Goal: Task Accomplishment & Management: Manage account settings

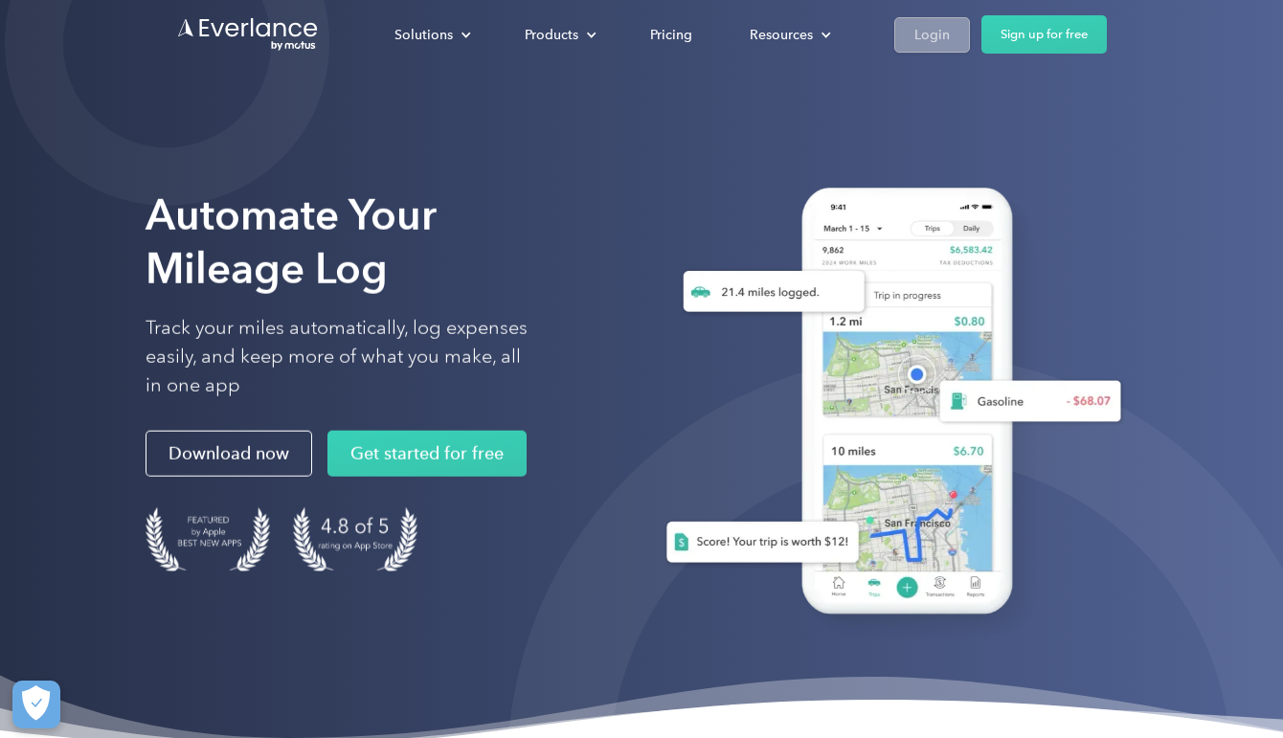
click at [927, 27] on div "Login" at bounding box center [931, 35] width 35 height 24
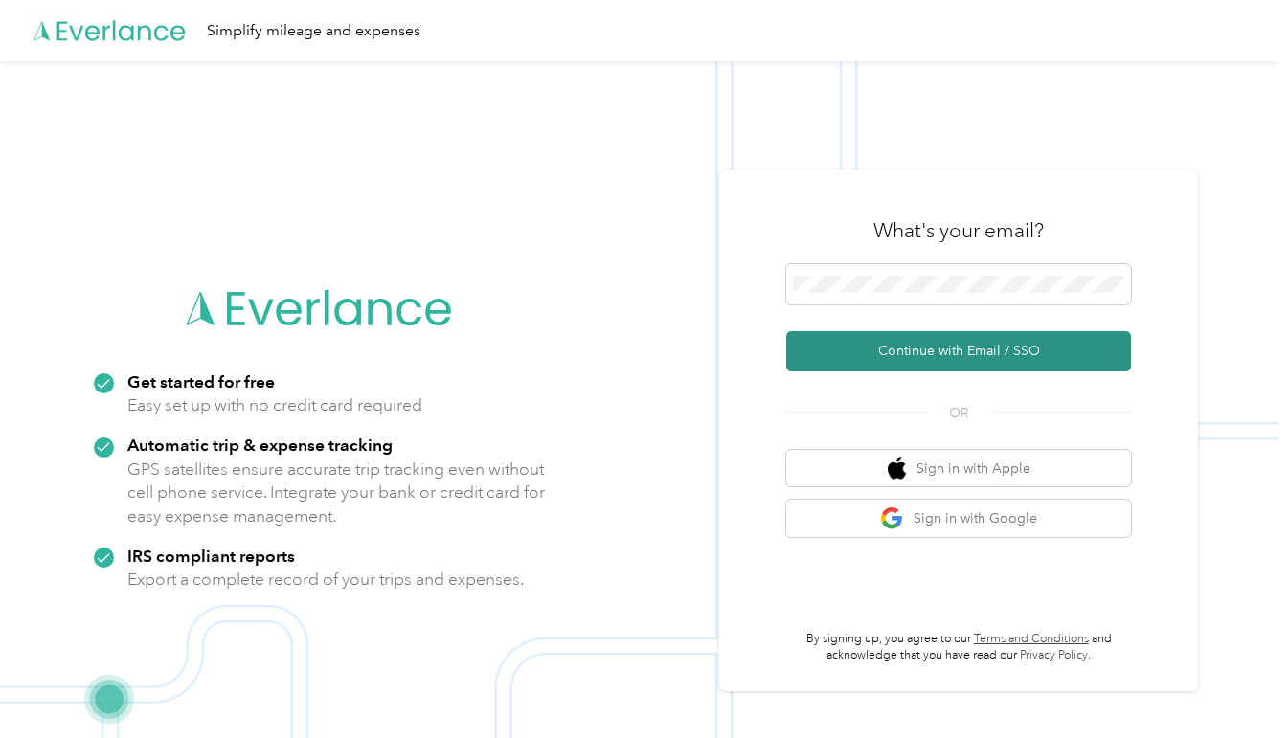
click at [964, 348] on button "Continue with Email / SSO" at bounding box center [958, 351] width 345 height 40
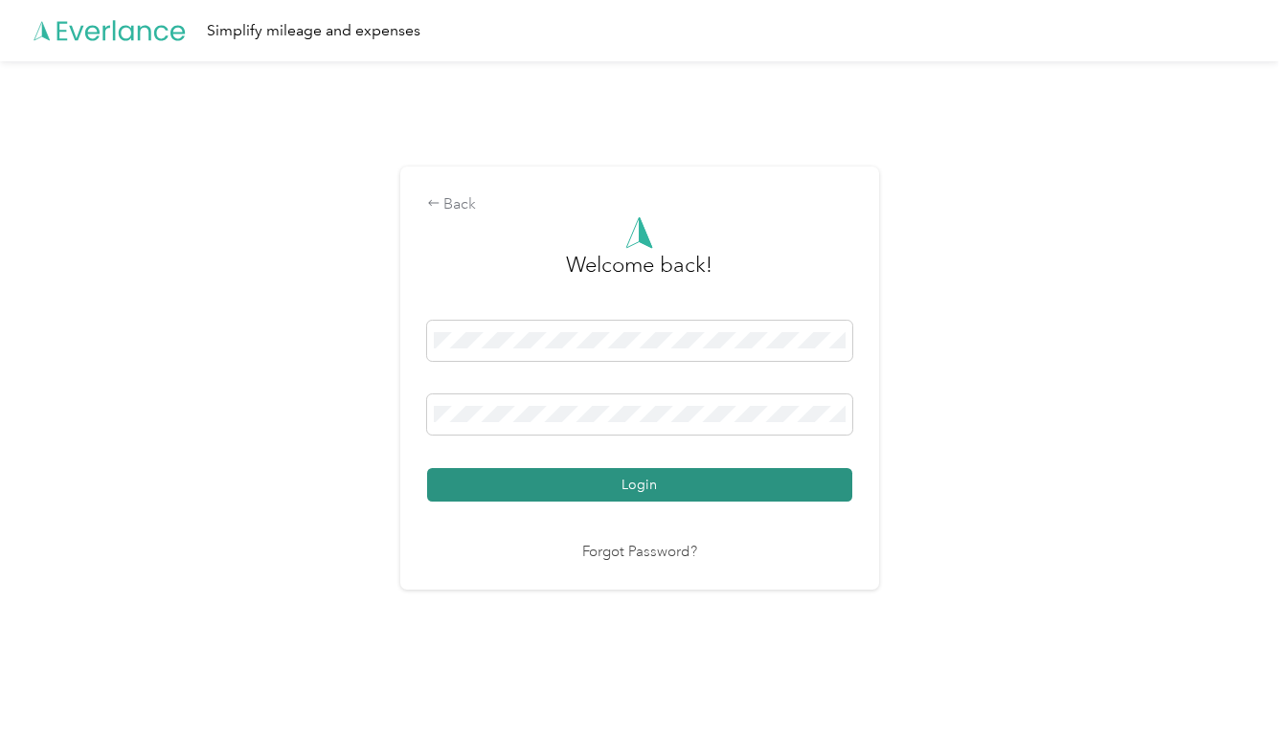
click at [669, 480] on button "Login" at bounding box center [639, 485] width 425 height 34
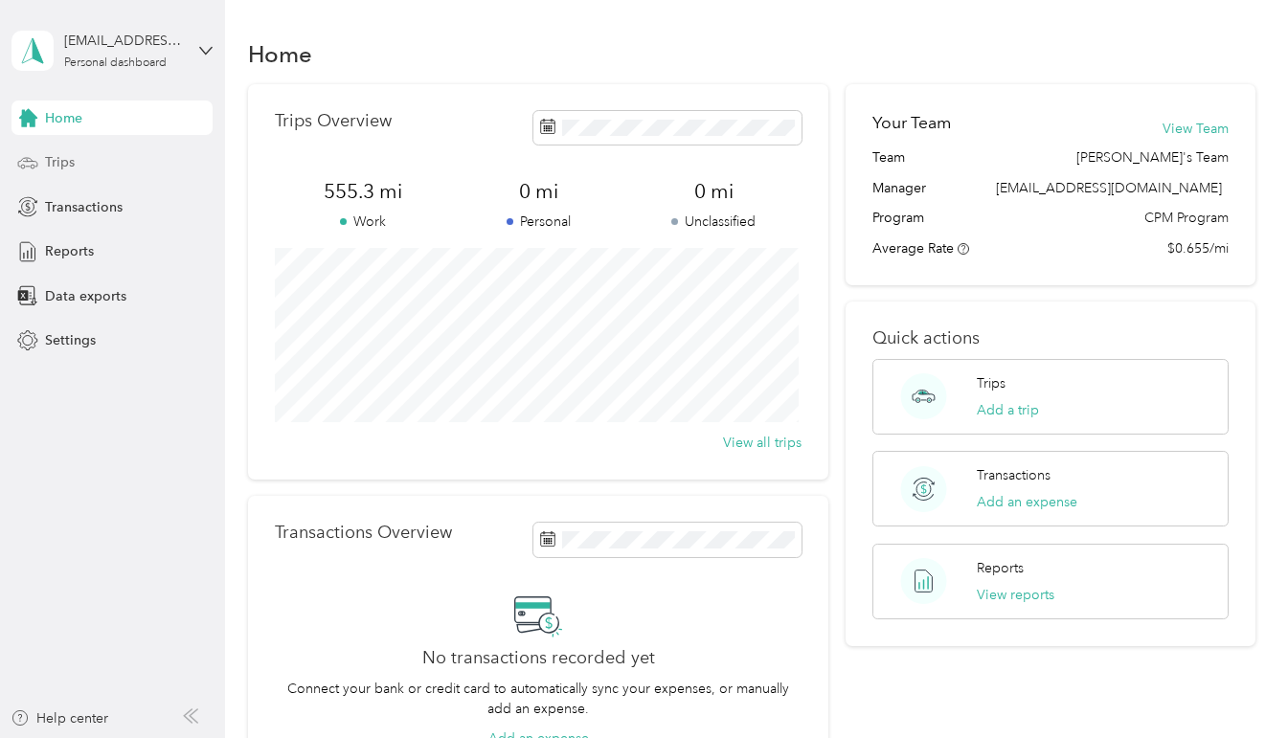
click at [63, 167] on span "Trips" at bounding box center [60, 162] width 30 height 20
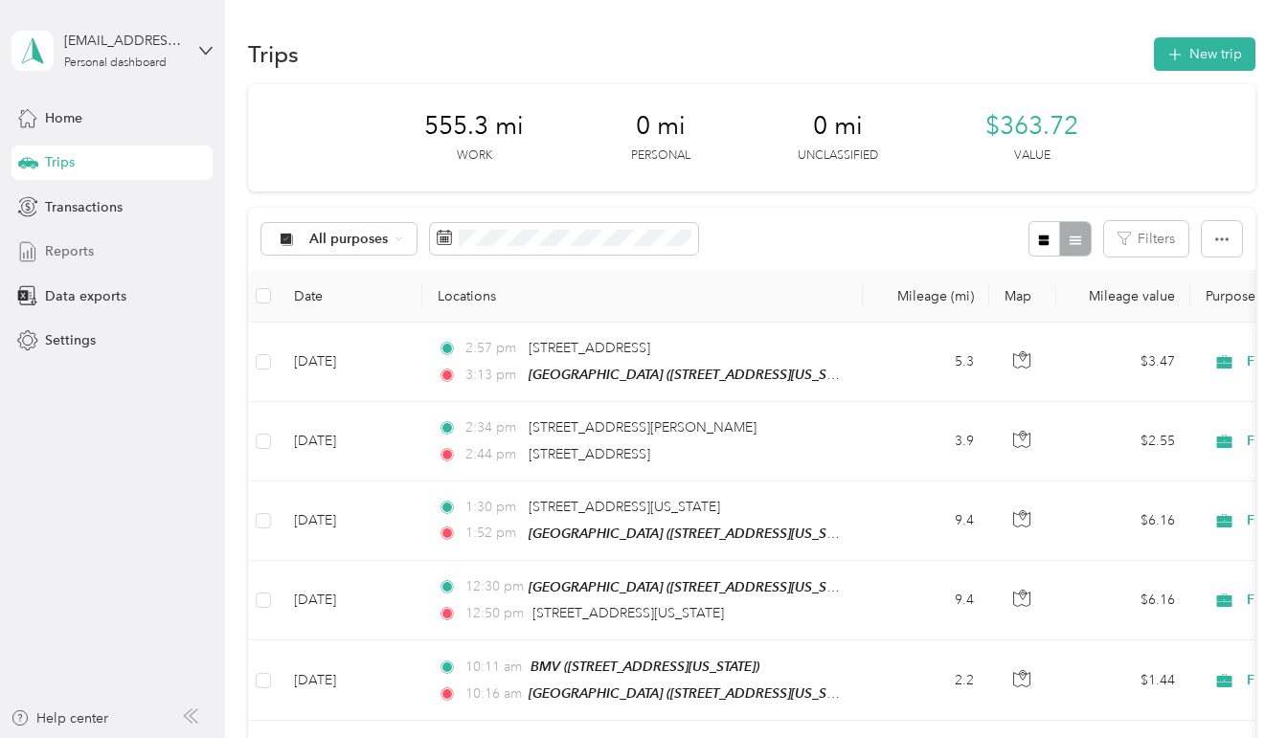
click at [65, 250] on span "Reports" at bounding box center [69, 251] width 49 height 20
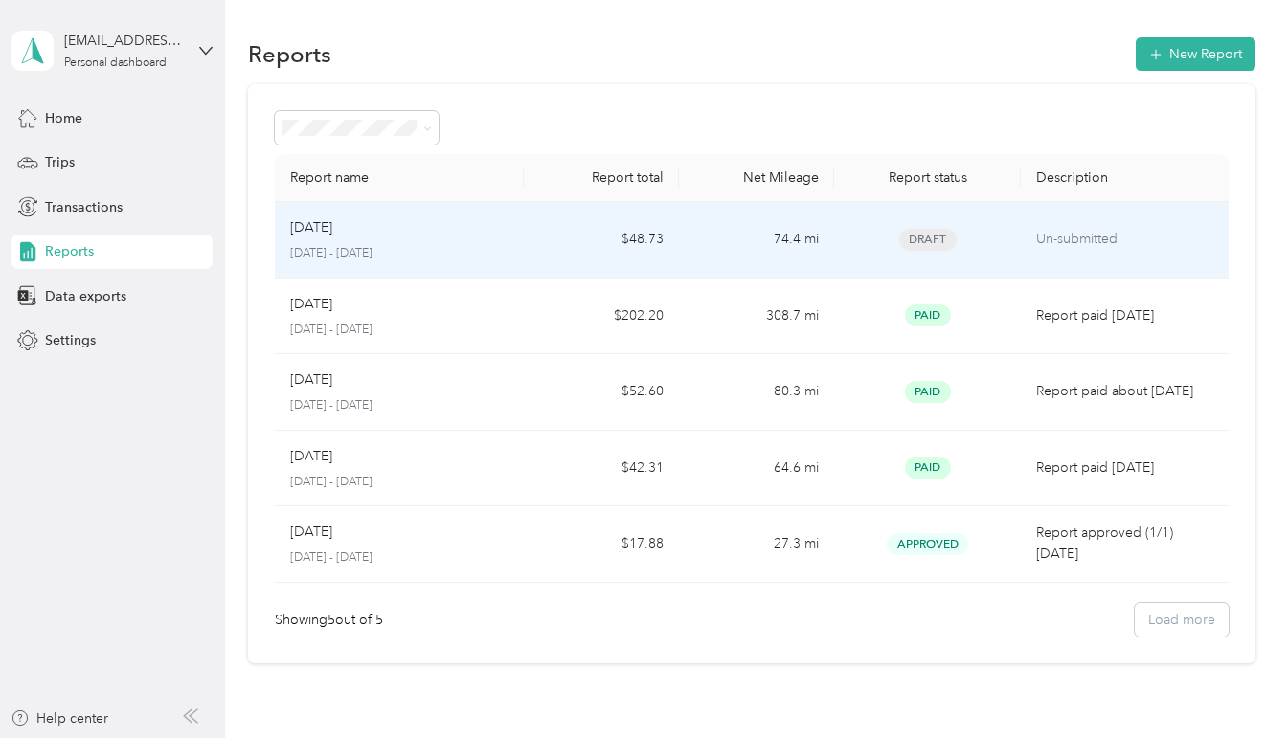
click at [494, 236] on div "Aug 2025" at bounding box center [399, 227] width 218 height 21
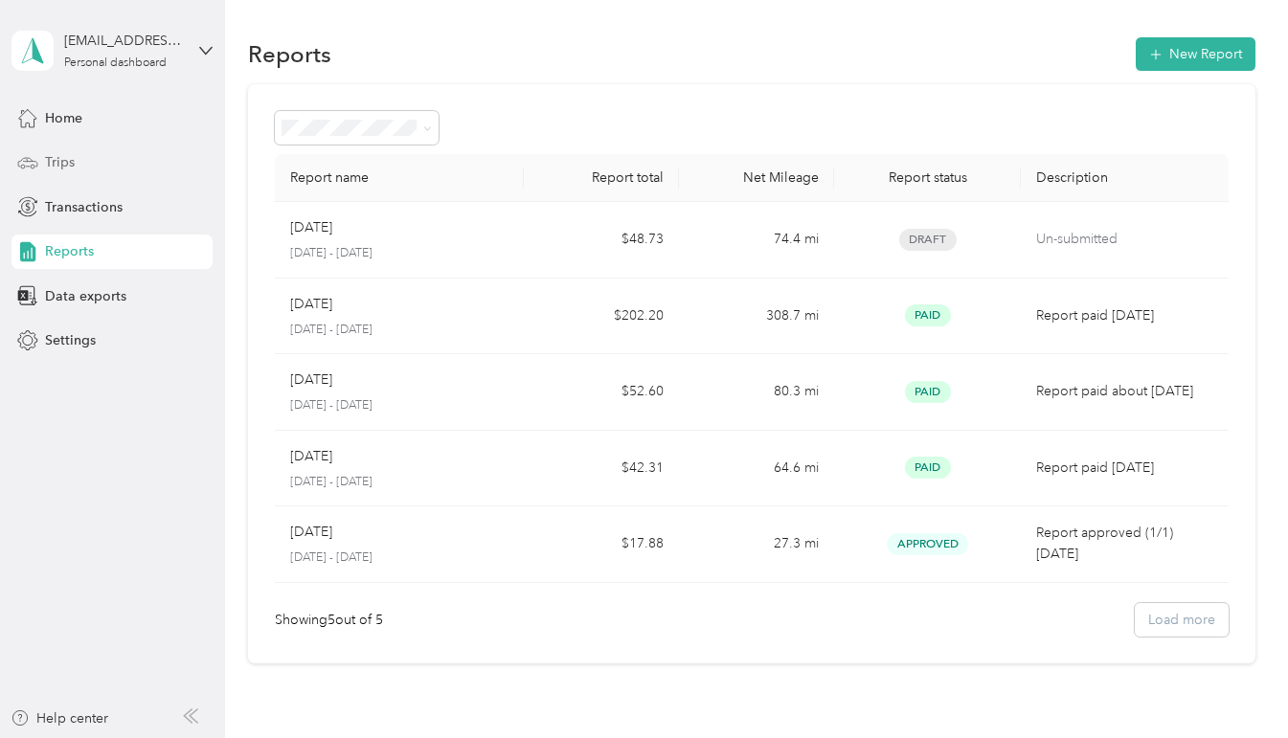
click at [71, 166] on span "Trips" at bounding box center [60, 162] width 30 height 20
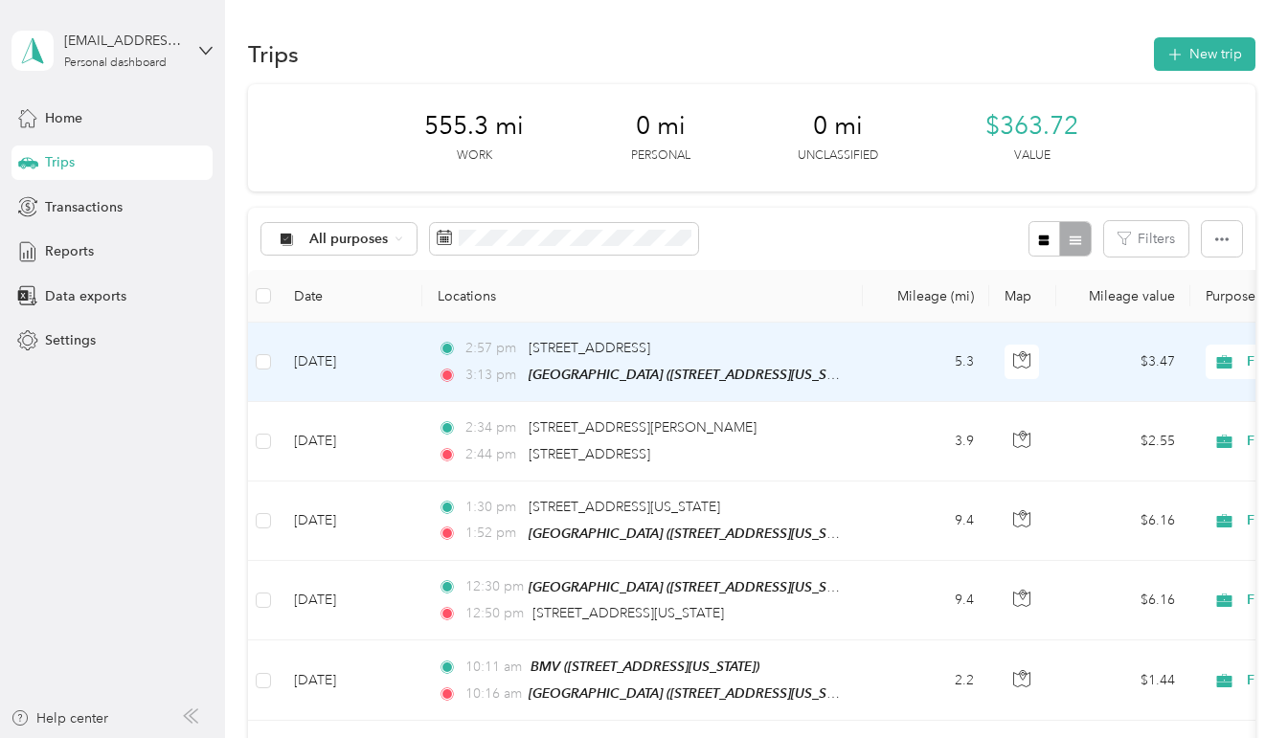
scroll to position [96, 0]
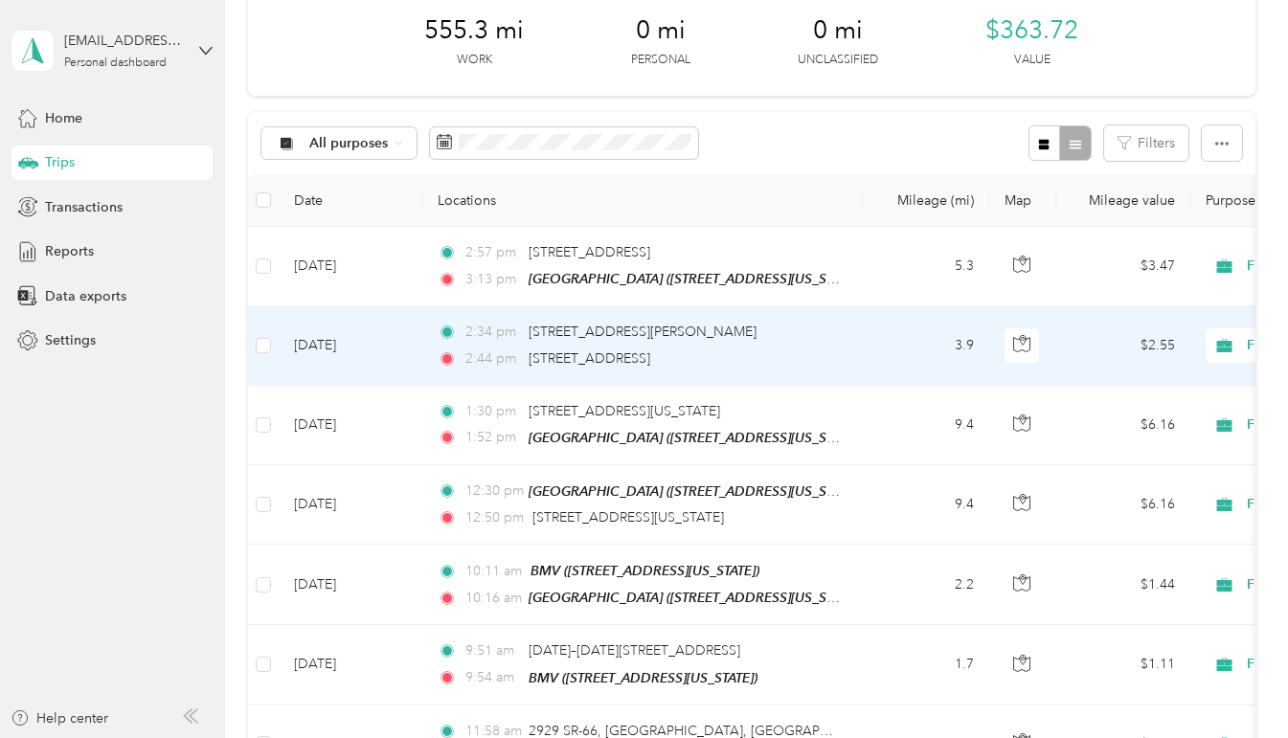
click at [886, 325] on td "3.9" at bounding box center [926, 345] width 126 height 78
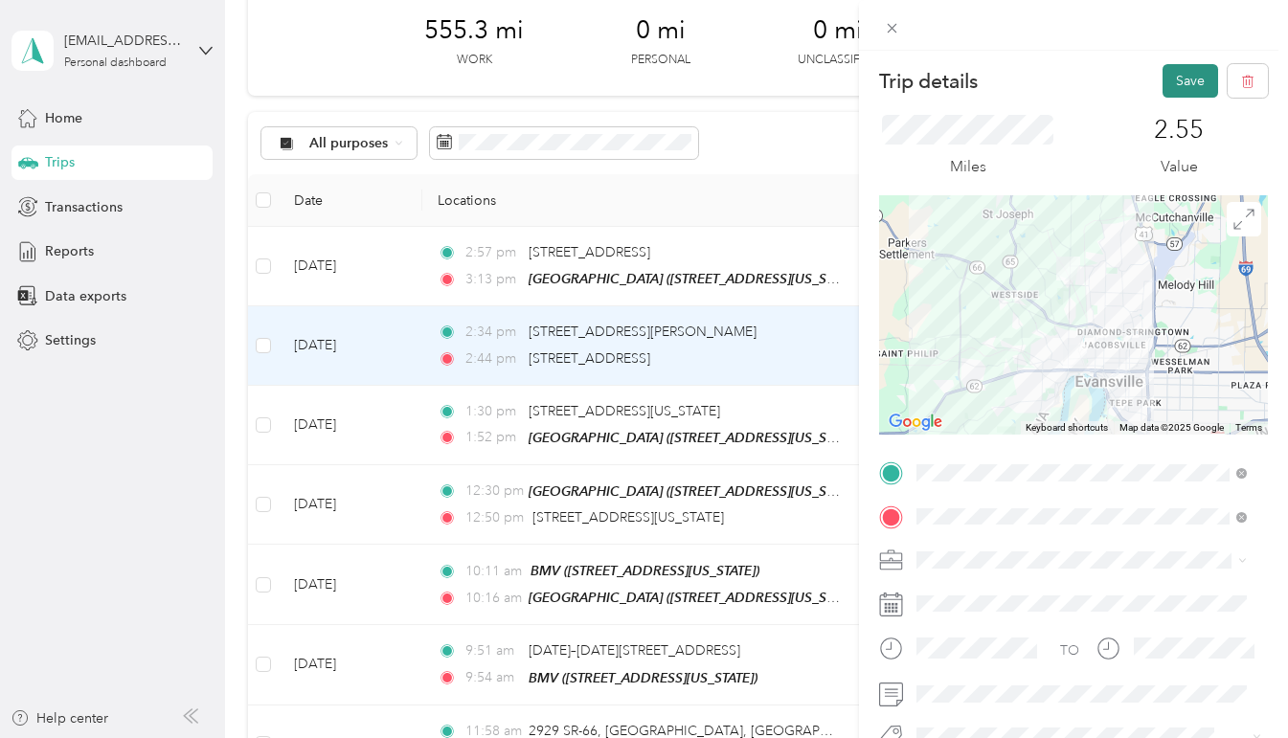
click at [1179, 80] on button "Save" at bounding box center [1190, 81] width 56 height 34
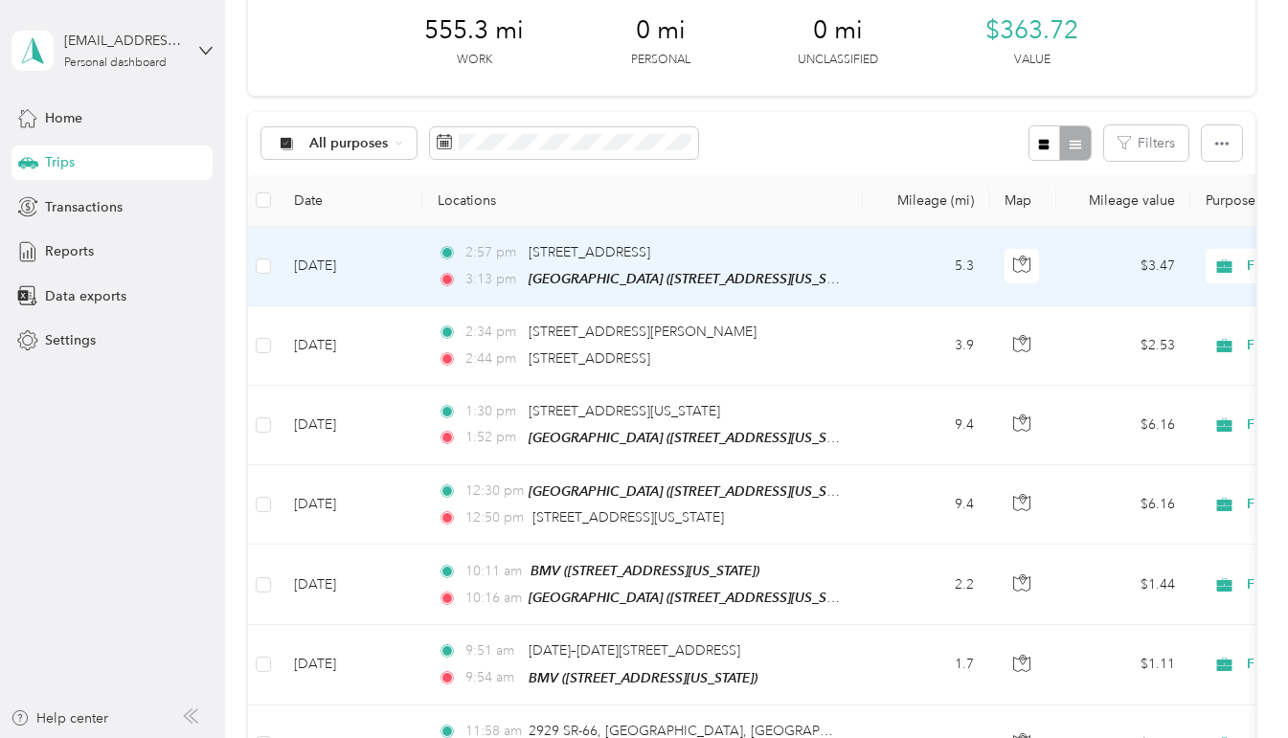
click at [875, 266] on td "5.3" at bounding box center [926, 266] width 126 height 79
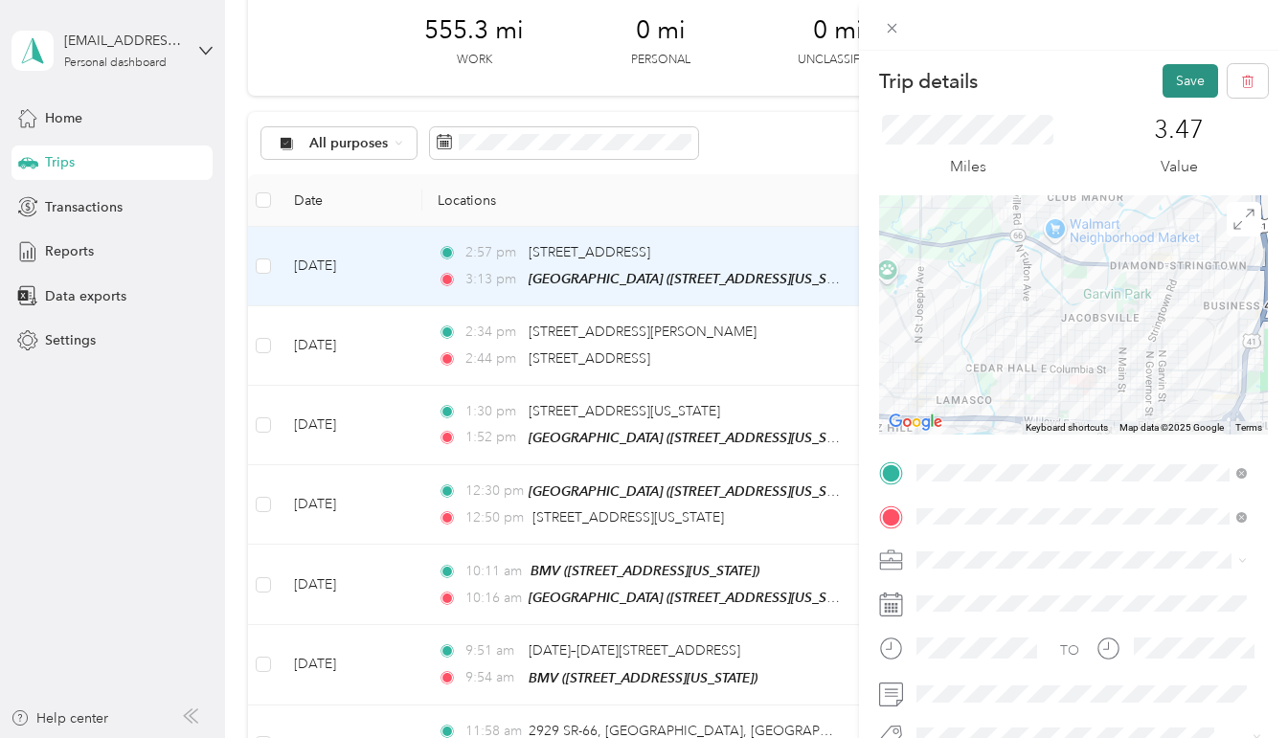
click at [1178, 83] on button "Save" at bounding box center [1190, 81] width 56 height 34
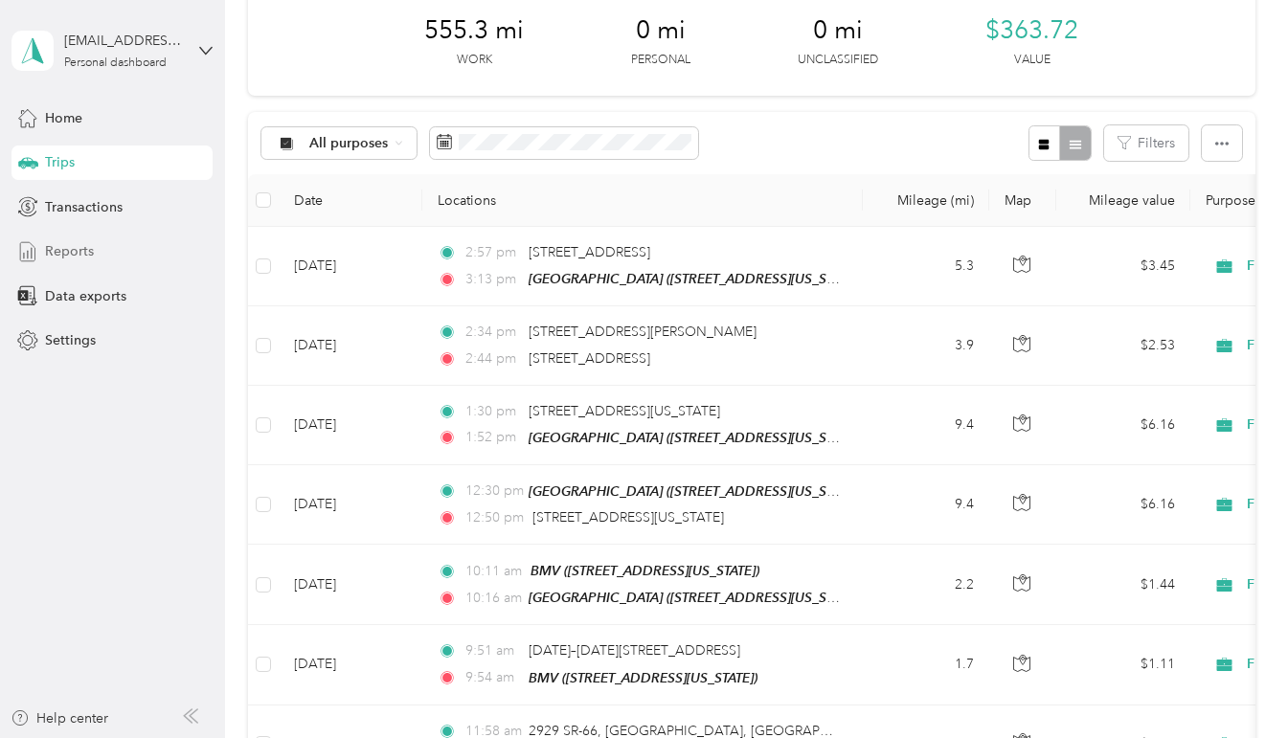
click at [61, 260] on span "Reports" at bounding box center [69, 251] width 49 height 20
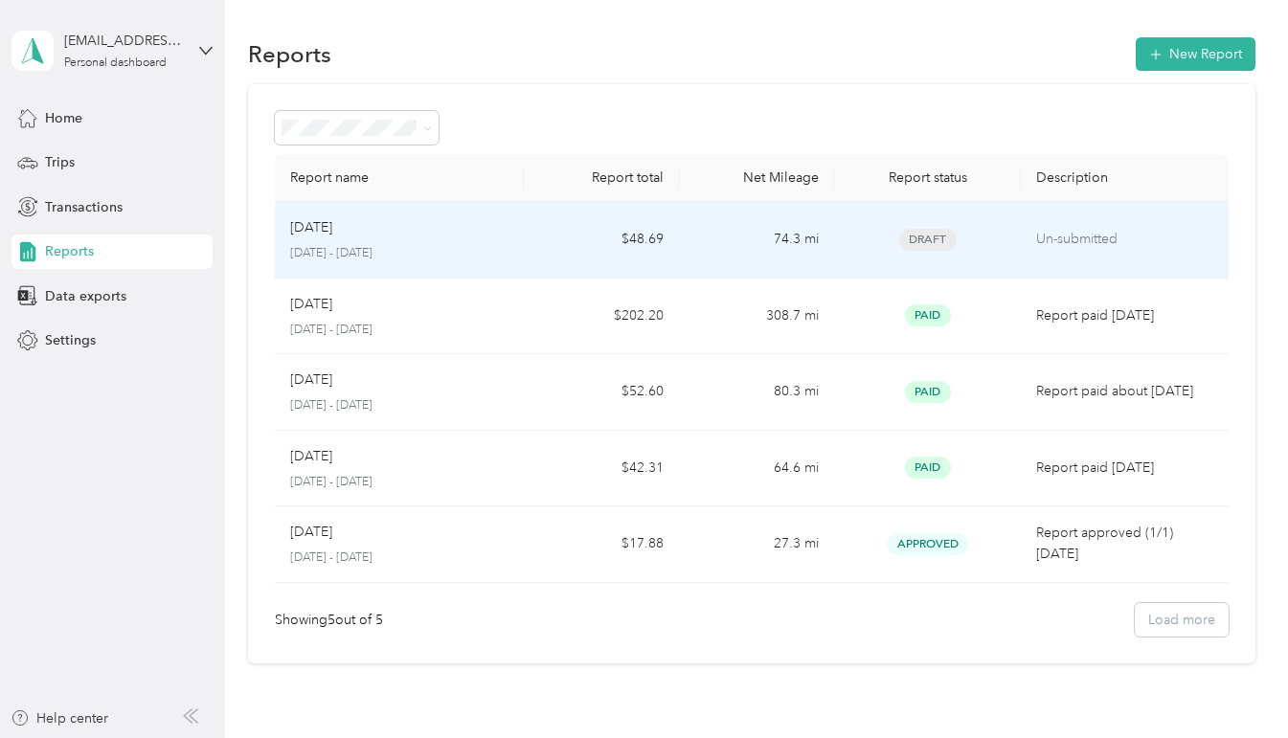
click at [510, 232] on td "Aug 2025 August 1 - 31, 2025" at bounding box center [399, 240] width 249 height 77
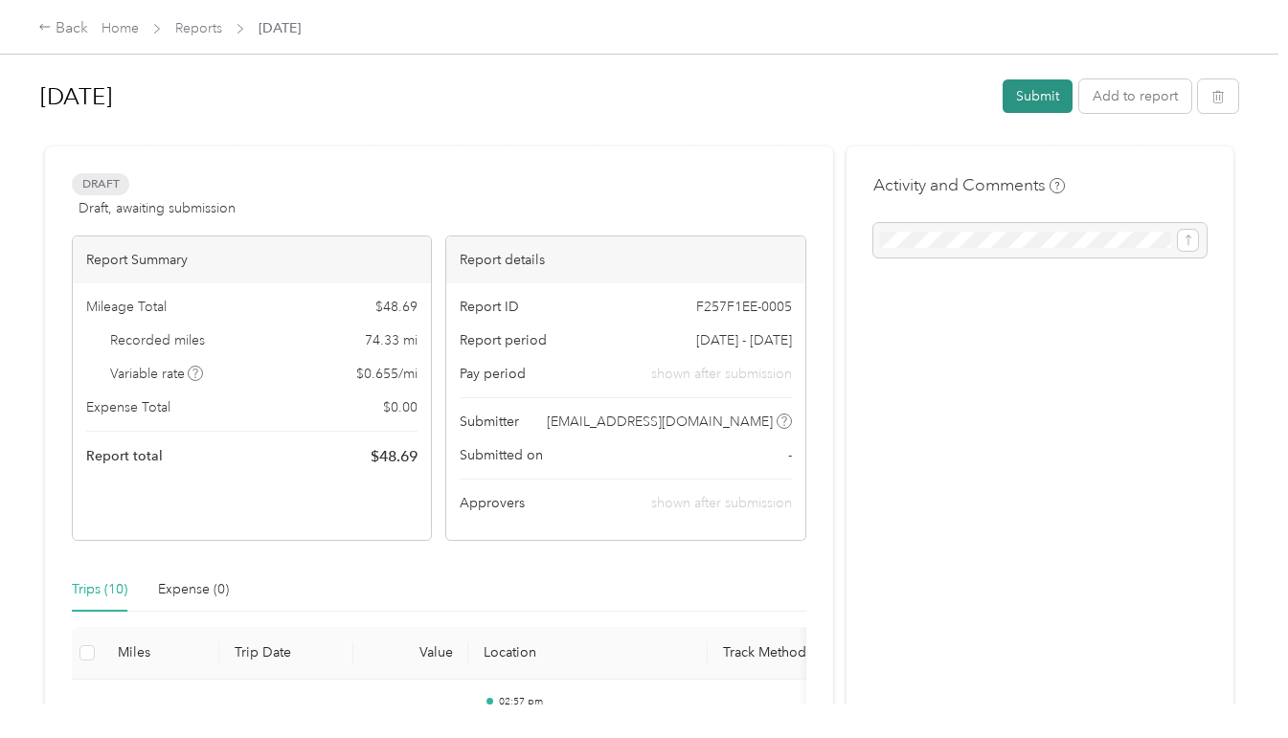
click at [1025, 97] on button "Submit" at bounding box center [1037, 96] width 70 height 34
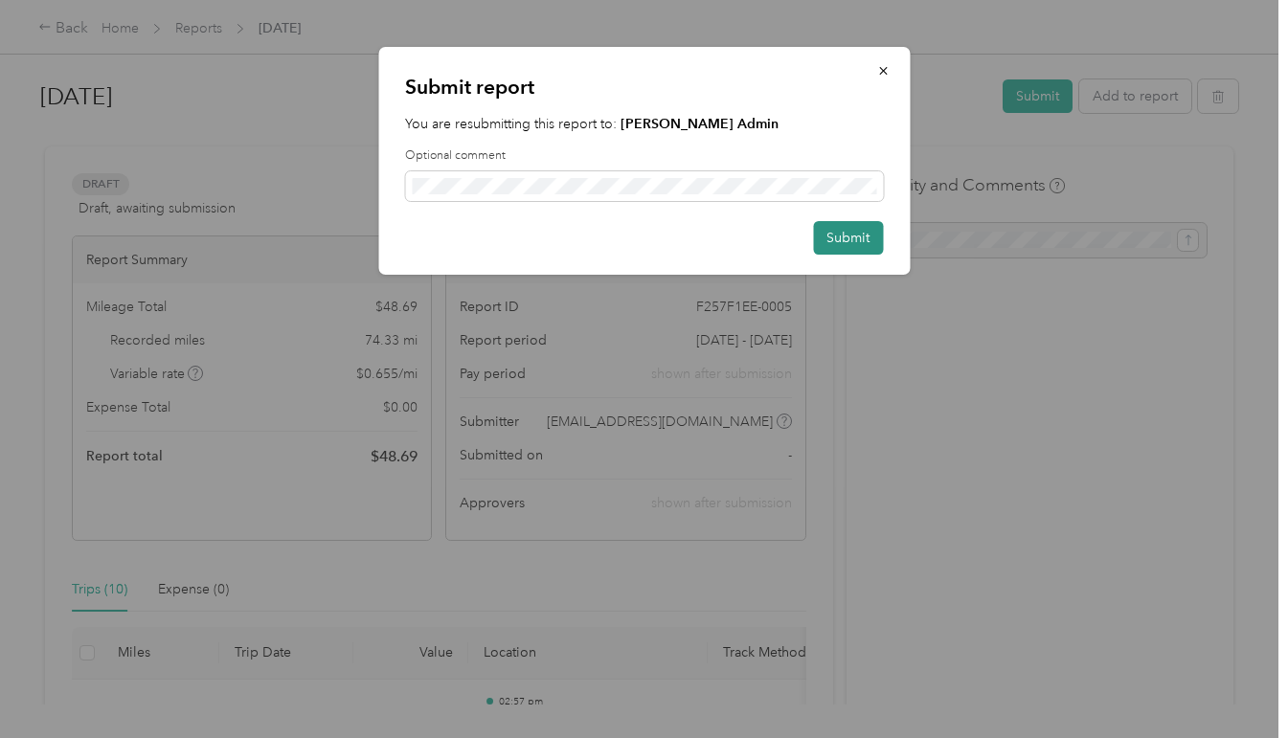
click at [840, 236] on button "Submit" at bounding box center [848, 238] width 70 height 34
